Goal: Navigation & Orientation: Understand site structure

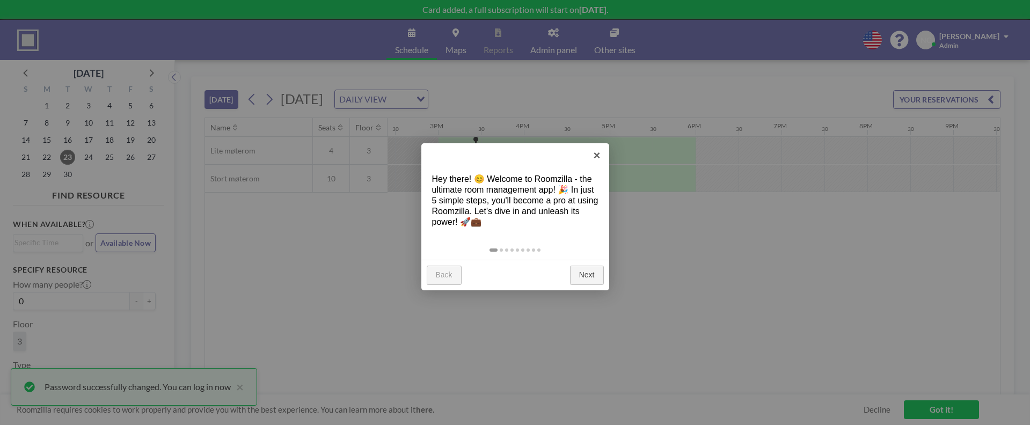
scroll to position [0, 1245]
click at [585, 272] on link "Next" at bounding box center [587, 275] width 34 height 19
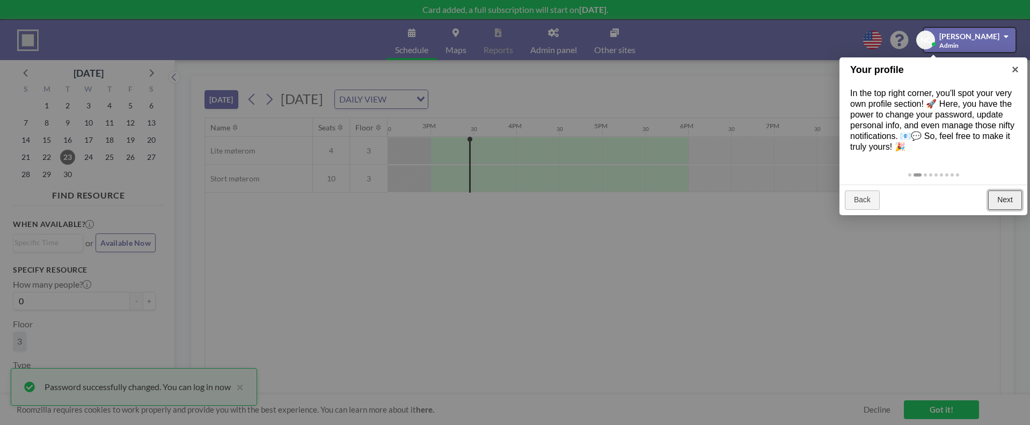
click at [993, 194] on link "Next" at bounding box center [1005, 200] width 34 height 19
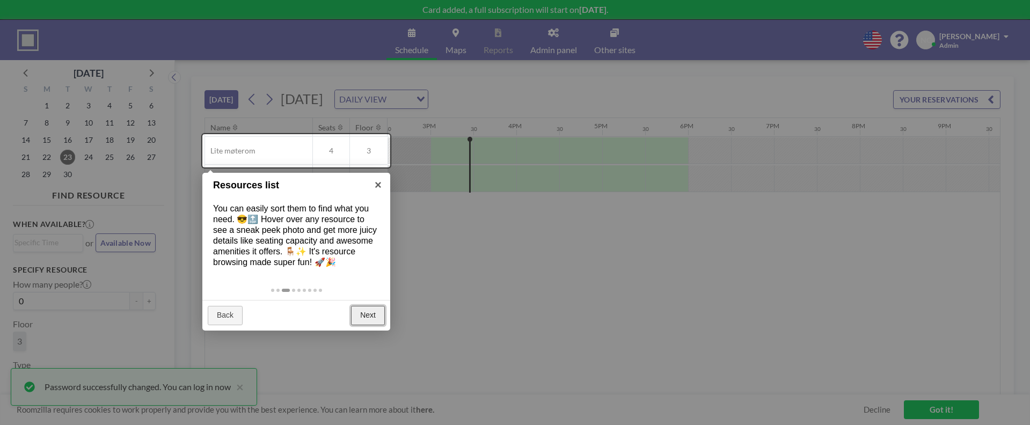
click at [362, 313] on link "Next" at bounding box center [368, 315] width 34 height 19
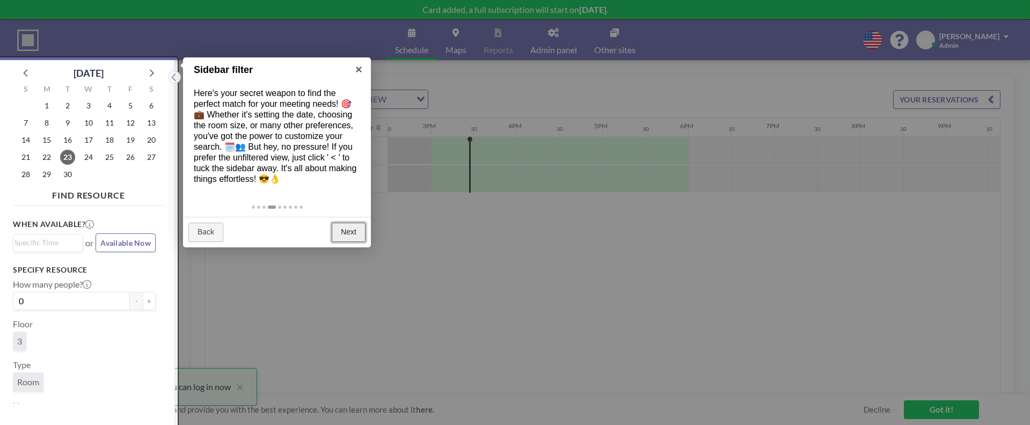
scroll to position [3, 0]
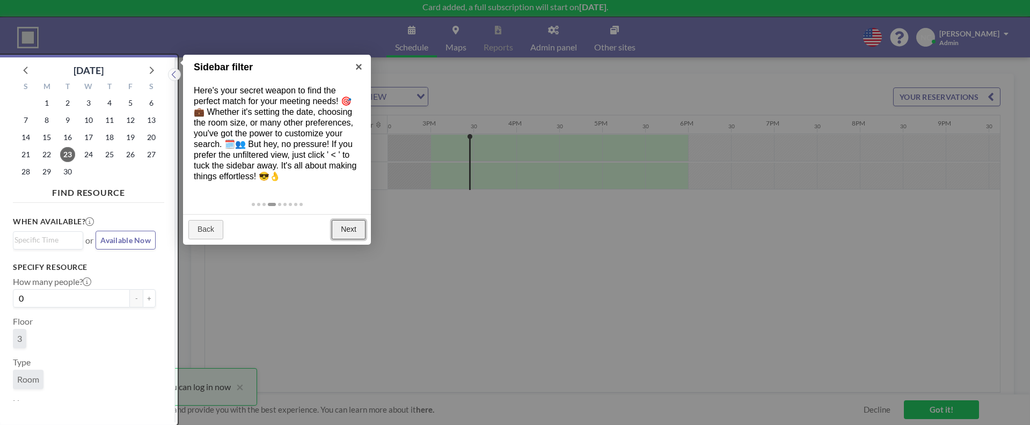
click at [345, 229] on link "Next" at bounding box center [349, 229] width 34 height 19
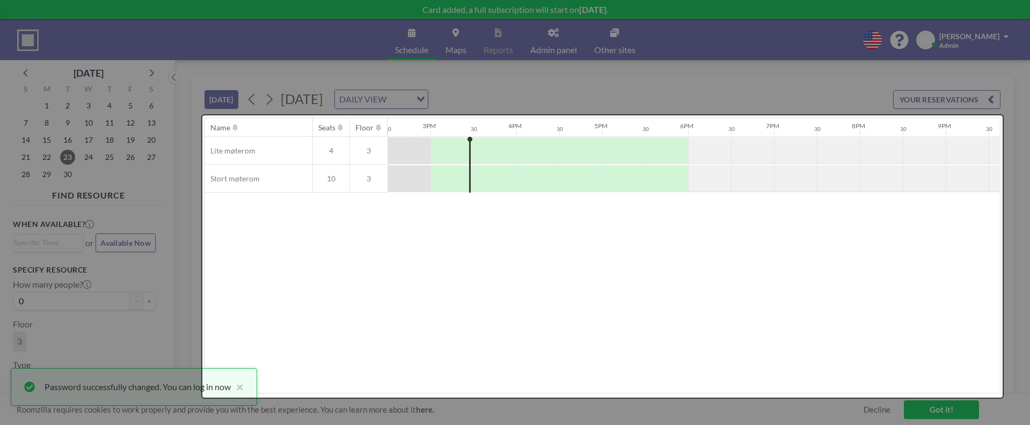
scroll to position [0, 0]
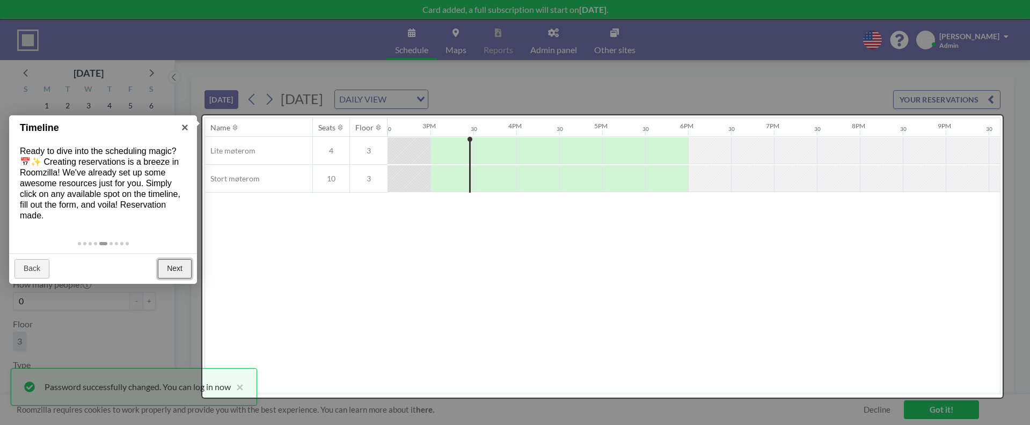
click at [173, 265] on link "Next" at bounding box center [175, 268] width 34 height 19
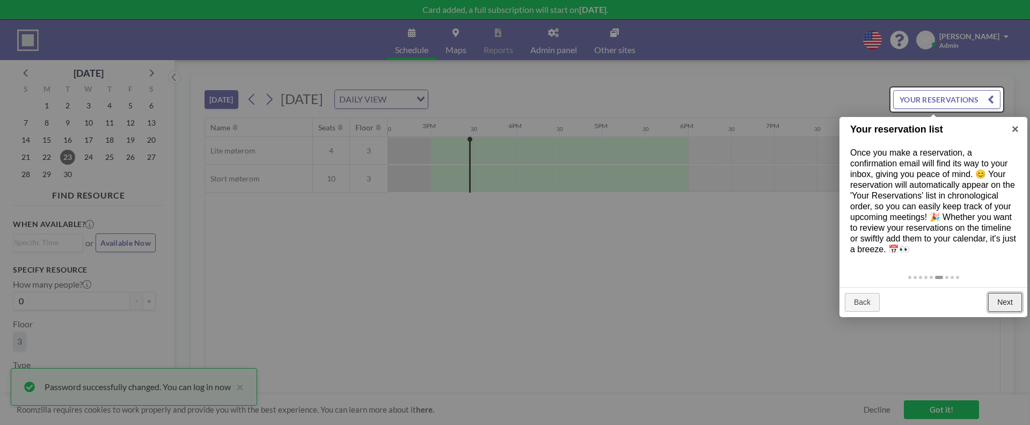
click at [1000, 303] on link "Next" at bounding box center [1005, 302] width 34 height 19
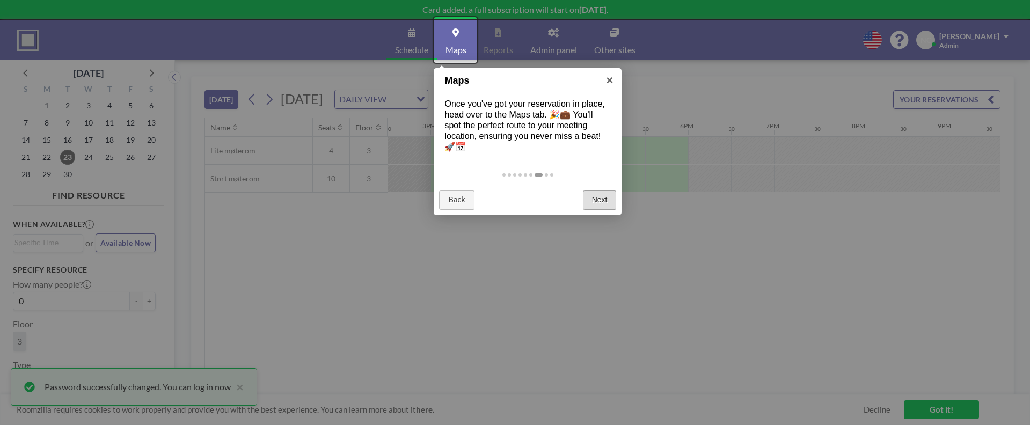
click at [1000, 303] on div at bounding box center [515, 212] width 1030 height 425
click at [598, 202] on link "Next" at bounding box center [600, 200] width 34 height 19
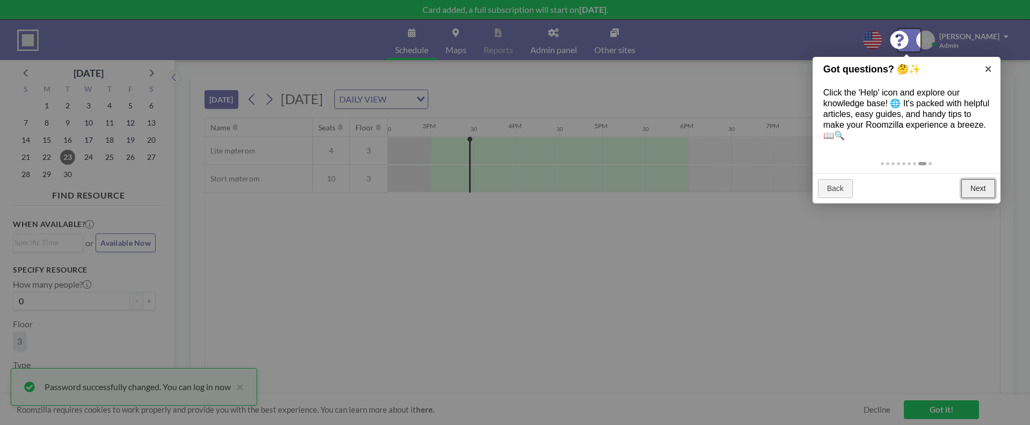
click at [978, 188] on link "Next" at bounding box center [978, 188] width 34 height 19
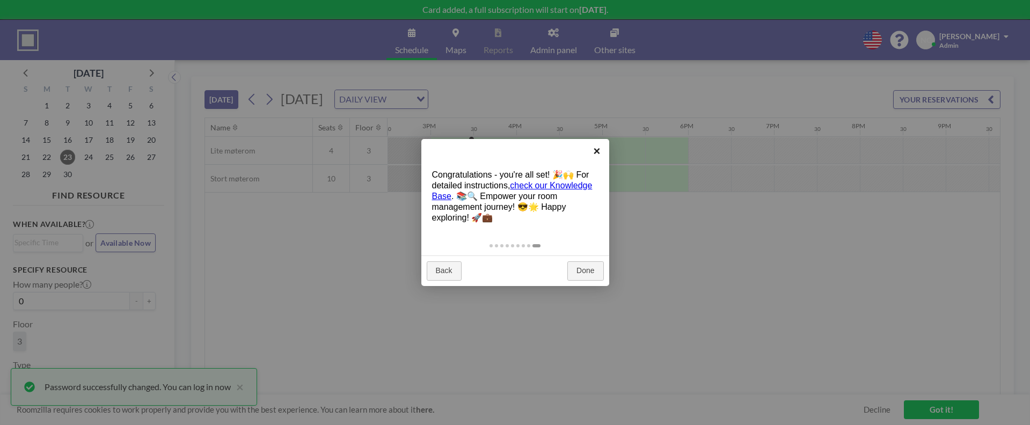
click at [597, 149] on link "×" at bounding box center [597, 151] width 24 height 24
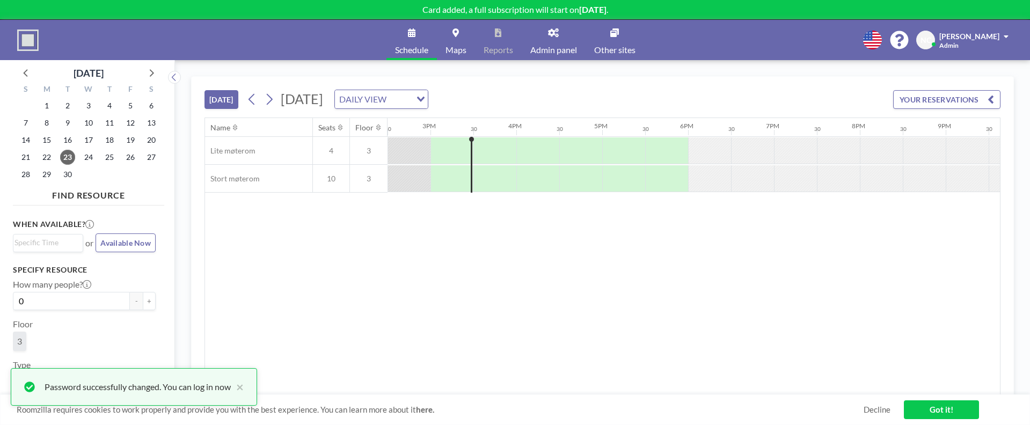
click at [246, 384] on div "Password successfully changed. You can log in now ×" at bounding box center [134, 387] width 246 height 38
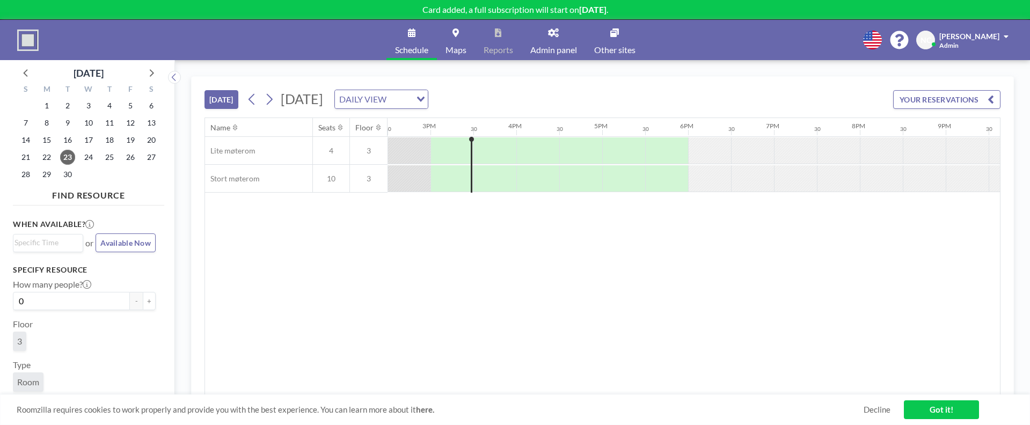
click at [955, 411] on link "Got it!" at bounding box center [941, 409] width 75 height 19
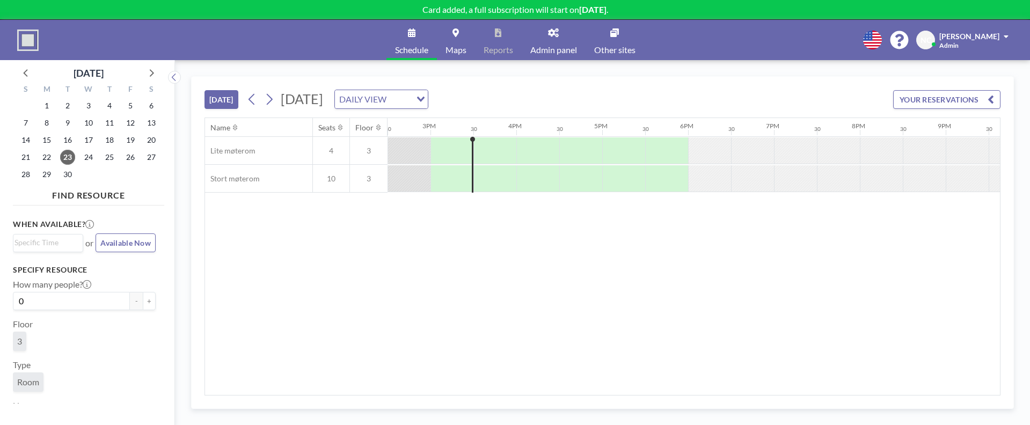
click at [410, 94] on input "Search for option" at bounding box center [400, 99] width 20 height 14
click at [519, 130] on li "WEEKLY VIEW" at bounding box center [513, 134] width 92 height 16
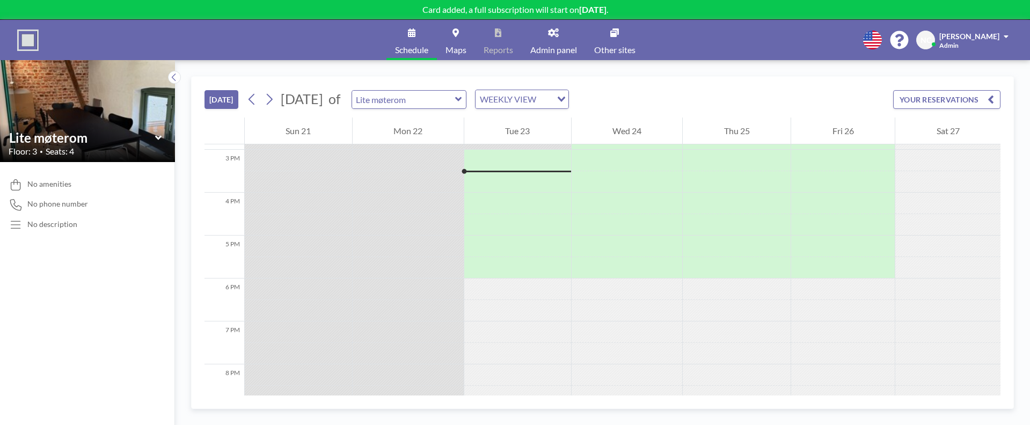
scroll to position [483, 0]
